Goal: Consume media (video, audio)

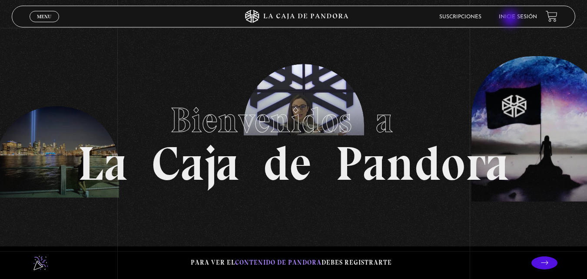
click at [519, 19] on link "Inicie sesión" at bounding box center [518, 16] width 38 height 5
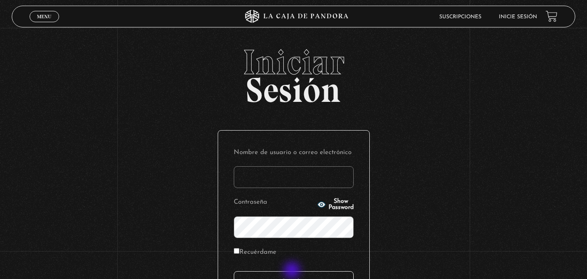
type input "vbadilla"
click at [293, 272] on input "Acceder" at bounding box center [294, 282] width 120 height 22
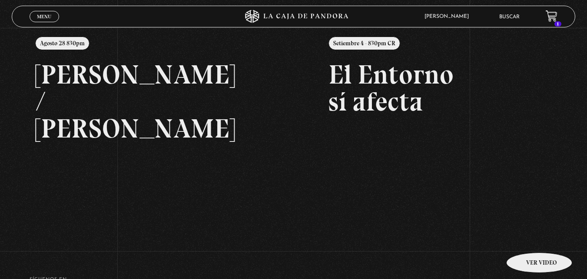
scroll to position [116, 0]
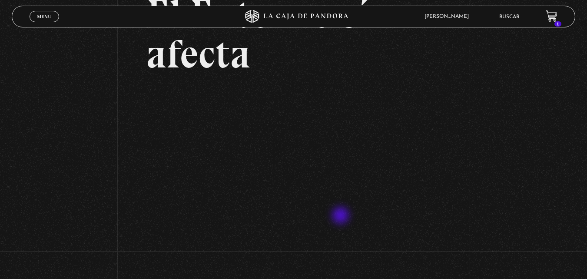
scroll to position [73, 0]
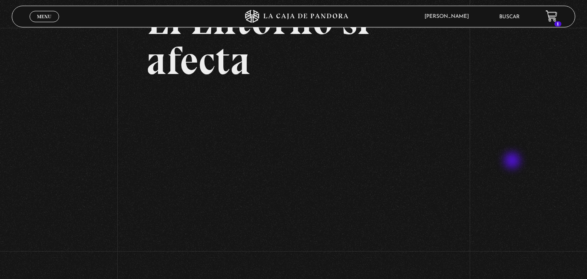
click at [512, 162] on div "Volver Setiembre 4 - 830pm CR El Entorno sí afecta" at bounding box center [293, 115] width 587 height 320
